Goal: Complete application form

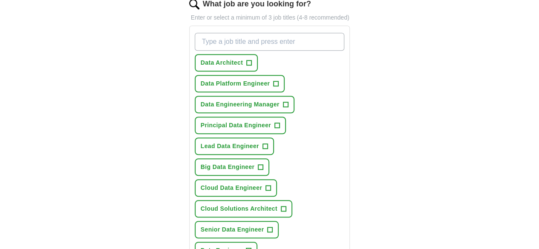
scroll to position [213, 0]
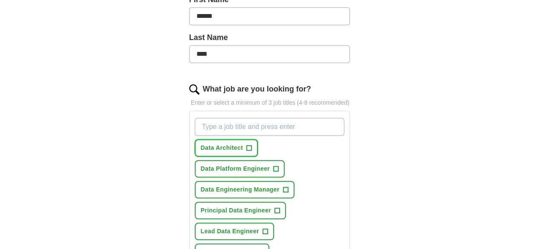
click at [201, 144] on span "Data Architect" at bounding box center [222, 148] width 42 height 9
click at [284, 160] on button "Data Platform Engineer +" at bounding box center [240, 168] width 90 height 17
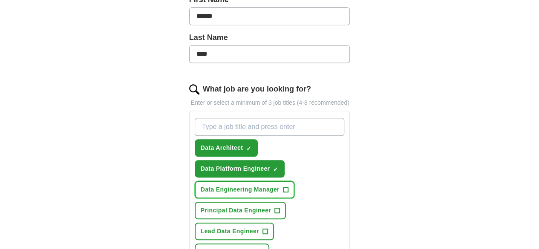
drag, startPoint x: 232, startPoint y: 152, endPoint x: 212, endPoint y: 160, distance: 21.6
click at [232, 181] on button "Data Engineering Manager +" at bounding box center [245, 189] width 100 height 17
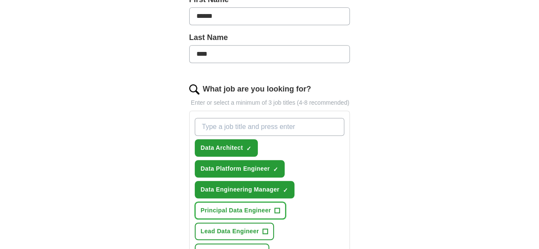
click at [206, 206] on span "Principal Data Engineer" at bounding box center [236, 210] width 70 height 9
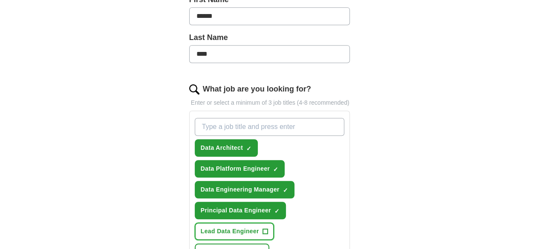
click at [259, 227] on span "Lead Data Engineer" at bounding box center [230, 231] width 58 height 9
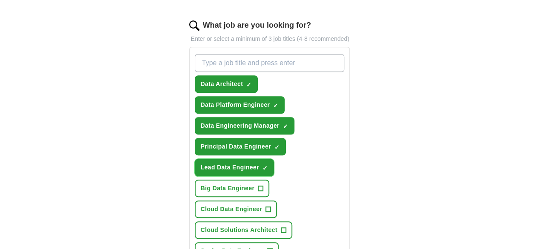
scroll to position [298, 0]
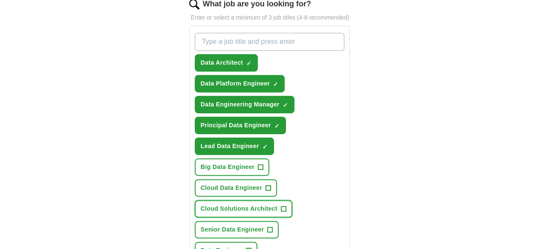
click at [224, 200] on button "Cloud Solutions Architect +" at bounding box center [244, 208] width 98 height 17
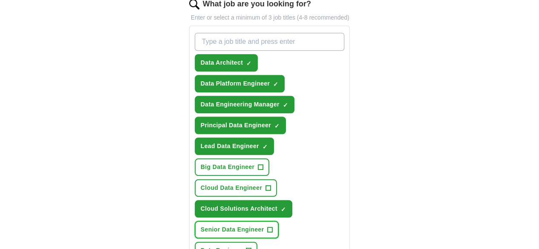
click at [264, 226] on span "Senior Data Engineer" at bounding box center [233, 230] width 64 height 9
click at [201, 246] on span "Data Engineer" at bounding box center [222, 250] width 42 height 9
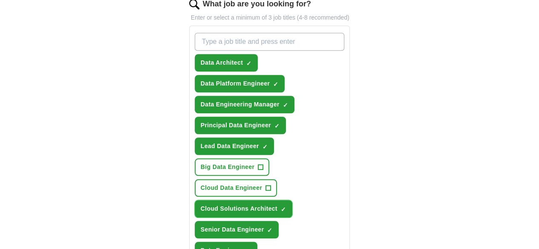
click at [214, 200] on button "Cloud Solutions Architect ✓ ×" at bounding box center [244, 208] width 98 height 17
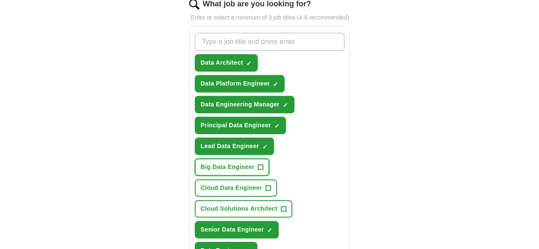
click at [215, 159] on button "Big Data Engineer +" at bounding box center [232, 167] width 75 height 17
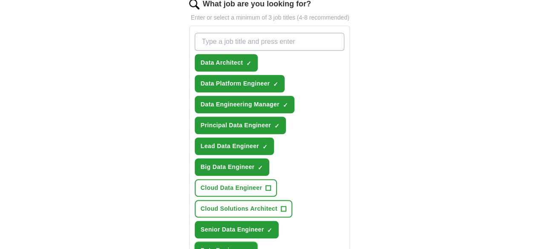
click at [229, 242] on button "Data Engineer ✓ ×" at bounding box center [226, 250] width 63 height 17
click at [224, 205] on span "Cloud Solutions Architect" at bounding box center [239, 209] width 77 height 9
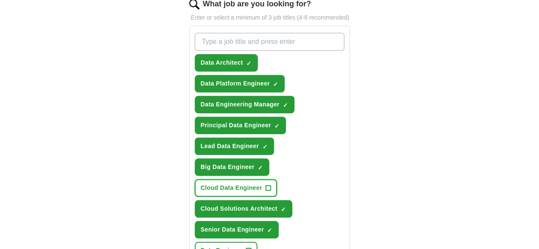
click at [262, 184] on span "Cloud Data Engineer" at bounding box center [231, 188] width 61 height 9
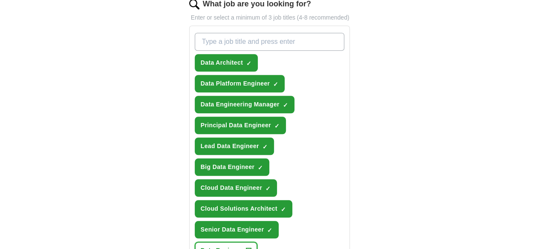
click at [195, 242] on button "Data Engineer +" at bounding box center [226, 250] width 63 height 17
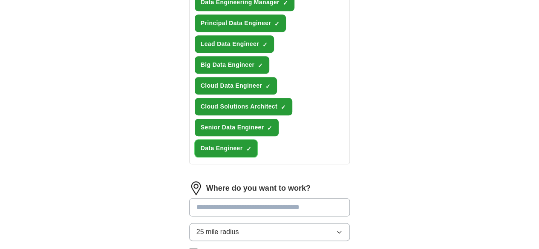
scroll to position [426, 0]
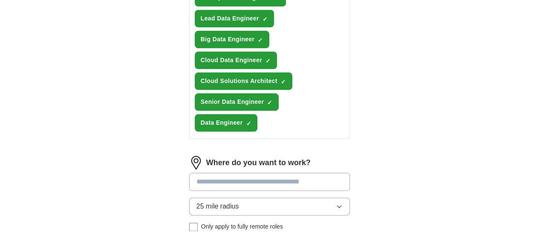
click at [235, 173] on input at bounding box center [269, 182] width 161 height 18
type input "**********"
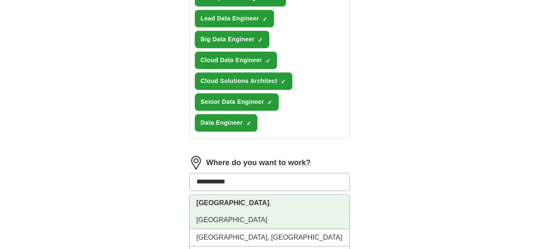
click at [224, 195] on li "[GEOGRAPHIC_DATA] , [GEOGRAPHIC_DATA]" at bounding box center [270, 212] width 160 height 35
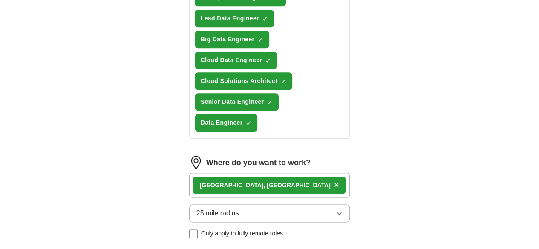
click at [222, 205] on button "25 mile radius" at bounding box center [269, 214] width 161 height 18
drag, startPoint x: 214, startPoint y: 139, endPoint x: 133, endPoint y: 163, distance: 84.7
click at [236, 205] on button "25 mile radius" at bounding box center [269, 214] width 161 height 18
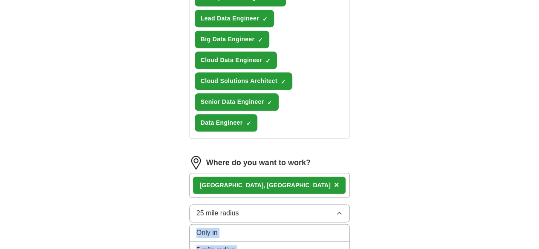
scroll to position [497, 0]
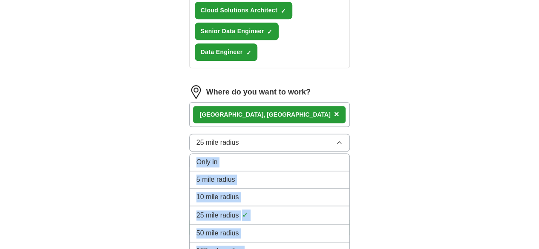
drag, startPoint x: 205, startPoint y: 155, endPoint x: 213, endPoint y: 155, distance: 8.1
click at [206, 246] on span "100 mile radius" at bounding box center [220, 251] width 46 height 10
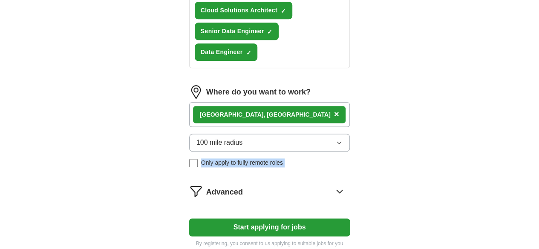
click at [229, 219] on button "Start applying for jobs" at bounding box center [269, 228] width 161 height 18
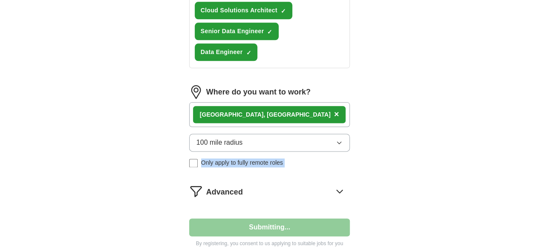
select select "**"
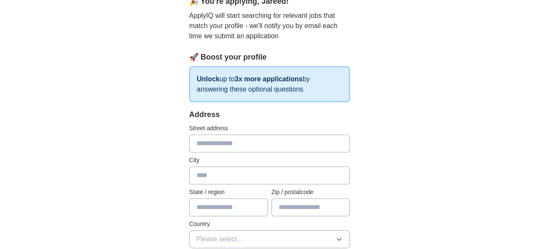
scroll to position [128, 0]
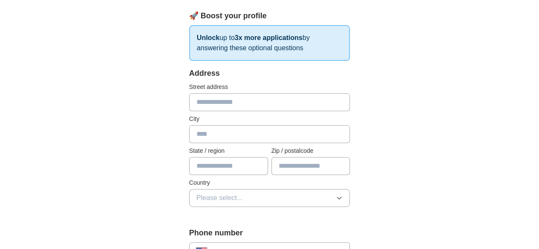
click at [201, 107] on input "text" at bounding box center [269, 102] width 161 height 18
type input "**********"
type input "**"
type input "*****"
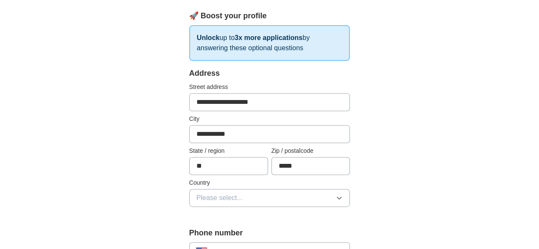
scroll to position [213, 0]
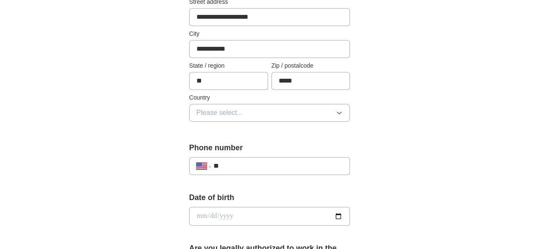
click at [204, 102] on div "Country Please select..." at bounding box center [269, 107] width 161 height 29
click at [208, 116] on span "Please select..." at bounding box center [220, 113] width 46 height 10
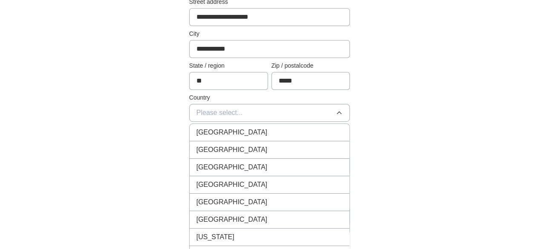
click at [203, 145] on span "[GEOGRAPHIC_DATA]" at bounding box center [232, 150] width 71 height 10
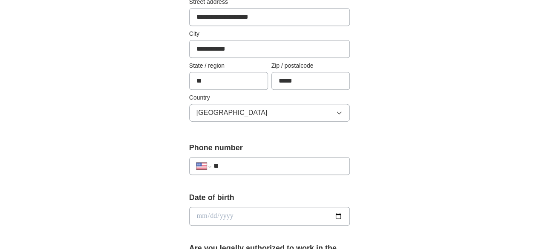
click at [161, 137] on div "**********" at bounding box center [270, 230] width 218 height 739
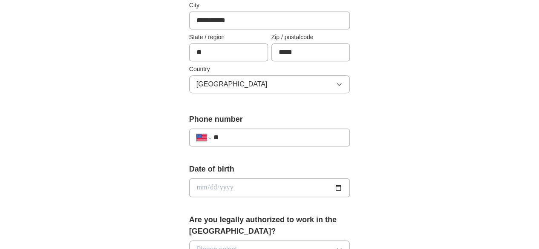
scroll to position [256, 0]
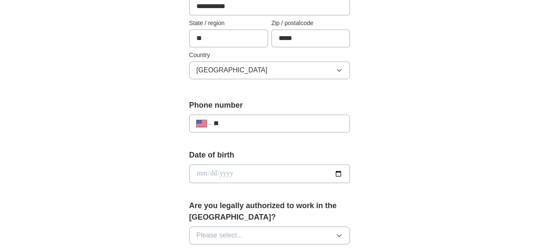
click at [252, 127] on input "**" at bounding box center [279, 124] width 130 height 10
click at [208, 173] on input "date" at bounding box center [269, 174] width 161 height 19
click at [239, 130] on div "**********" at bounding box center [269, 124] width 161 height 18
click at [240, 127] on input "**" at bounding box center [279, 124] width 130 height 10
paste input "**********"
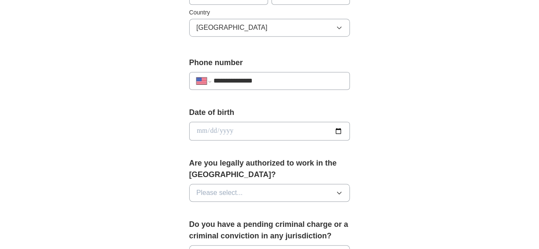
scroll to position [341, 0]
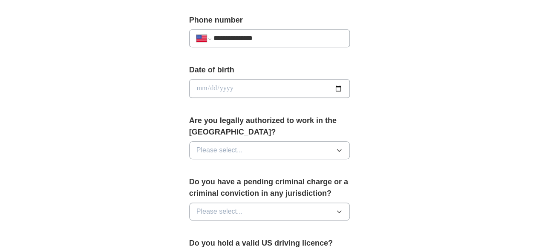
type input "**********"
click at [255, 142] on button "Please select..." at bounding box center [269, 151] width 161 height 18
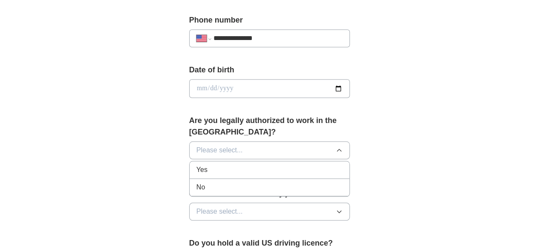
click at [217, 165] on div "Yes" at bounding box center [270, 170] width 147 height 10
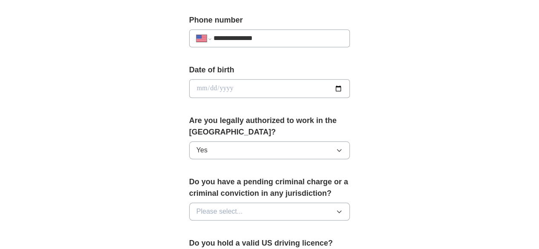
click at [209, 207] on span "Please select..." at bounding box center [220, 212] width 46 height 10
click at [197, 244] on div "No" at bounding box center [270, 249] width 147 height 10
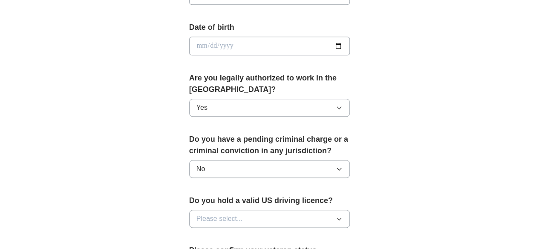
scroll to position [469, 0]
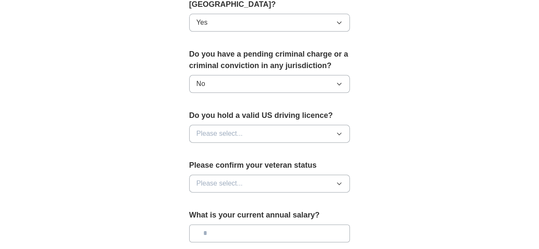
click at [211, 126] on button "Please select..." at bounding box center [269, 134] width 161 height 18
click at [207, 146] on li "Yes" at bounding box center [270, 153] width 160 height 17
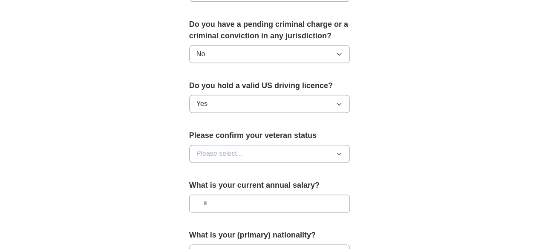
scroll to position [512, 0]
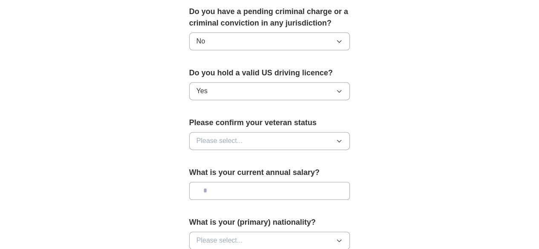
click at [210, 136] on span "Please select..." at bounding box center [220, 141] width 46 height 10
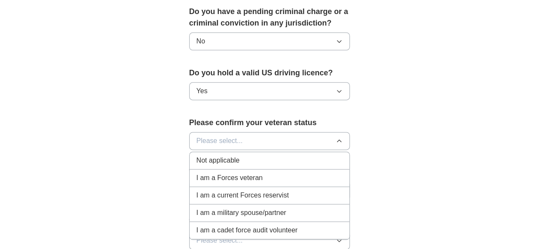
click at [202, 156] on span "Not applicable" at bounding box center [218, 161] width 43 height 10
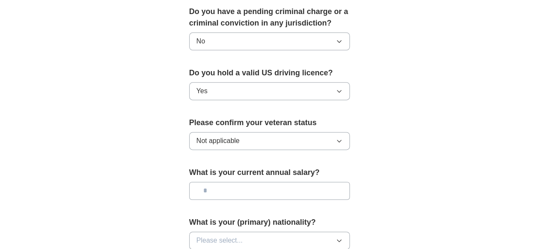
click at [210, 136] on span "Not applicable" at bounding box center [218, 141] width 43 height 10
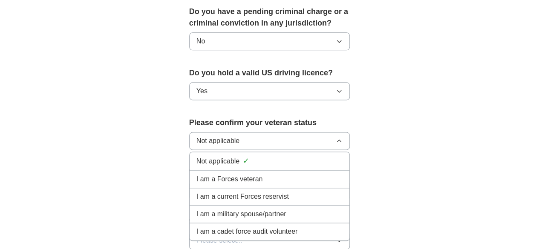
scroll to position [554, 0]
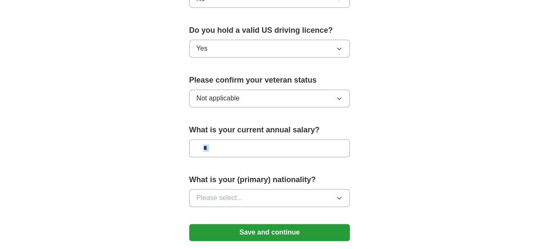
click at [202, 142] on input "text" at bounding box center [269, 148] width 161 height 18
click at [209, 139] on input "text" at bounding box center [269, 148] width 161 height 18
type input "********"
click at [216, 193] on span "Please select..." at bounding box center [220, 198] width 46 height 10
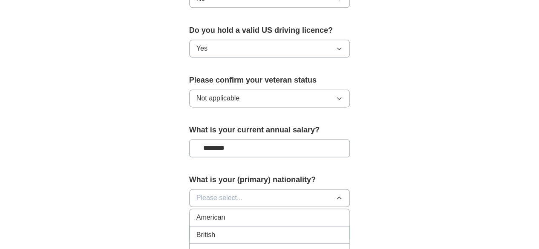
click at [197, 213] on span "American" at bounding box center [211, 218] width 29 height 10
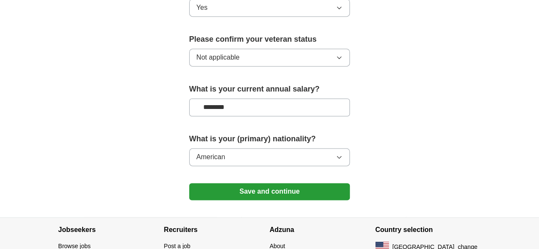
scroll to position [597, 0]
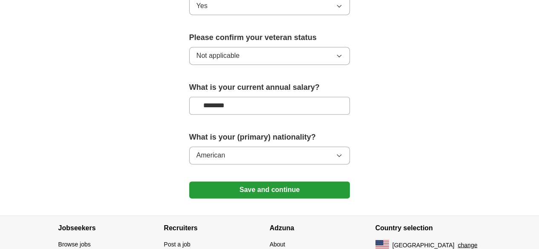
click at [238, 182] on button "Save and continue" at bounding box center [269, 190] width 161 height 17
